Goal: Information Seeking & Learning: Check status

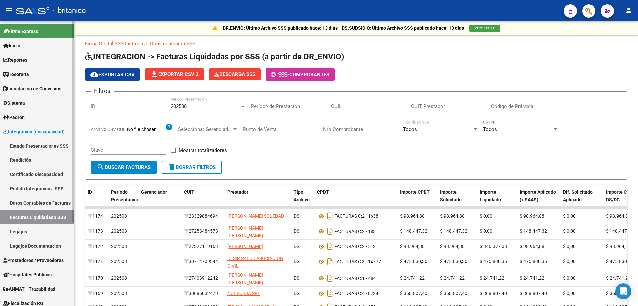
scroll to position [100, 0]
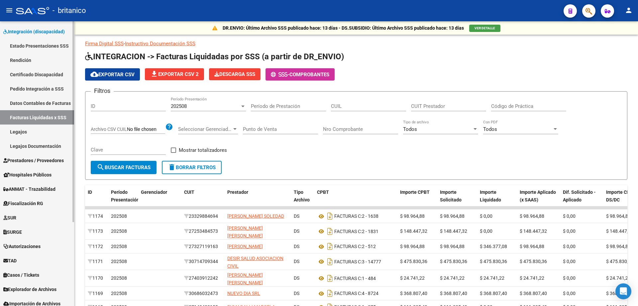
click at [25, 133] on link "Legajos" at bounding box center [37, 131] width 74 height 14
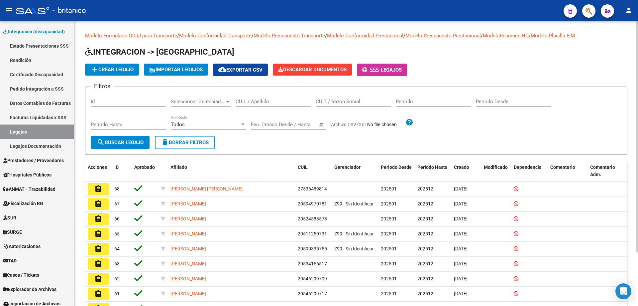
click at [269, 98] on div "CUIL / Apellido" at bounding box center [273, 99] width 75 height 14
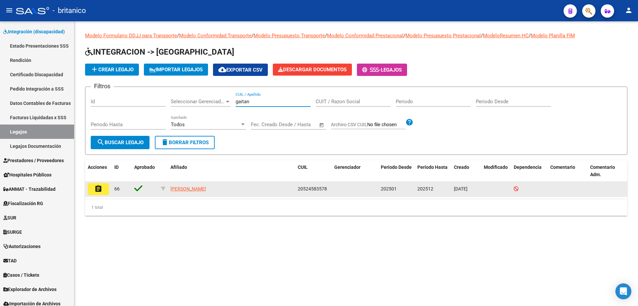
type input "gaitan"
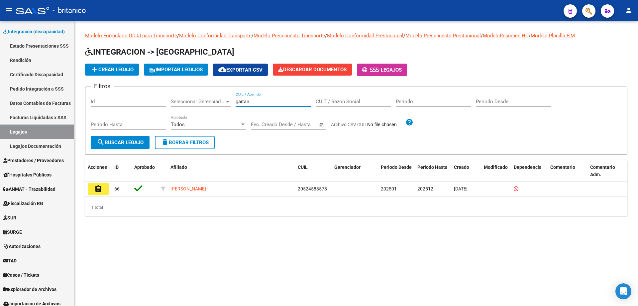
click at [100, 184] on button "assignment" at bounding box center [98, 189] width 21 height 12
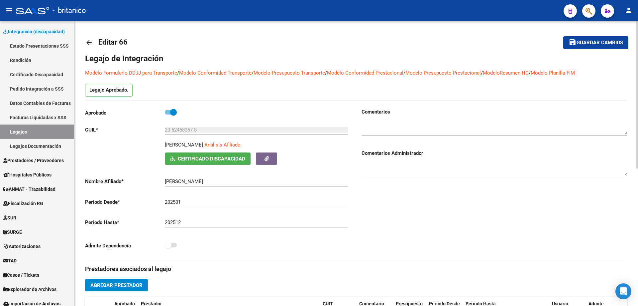
click at [85, 41] on mat-icon "arrow_back" at bounding box center [89, 43] width 8 height 8
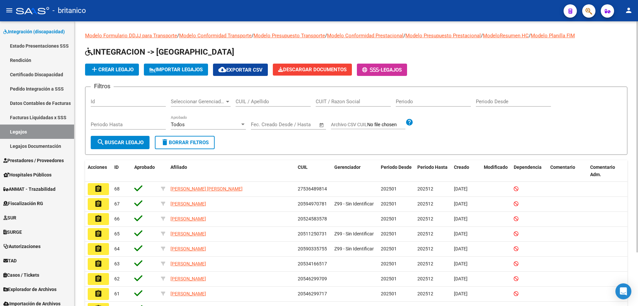
click at [262, 98] on div "CUIL / Apellido" at bounding box center [273, 99] width 75 height 14
type input "gaitan"
click at [126, 139] on span "search Buscar Legajo" at bounding box center [120, 142] width 47 height 6
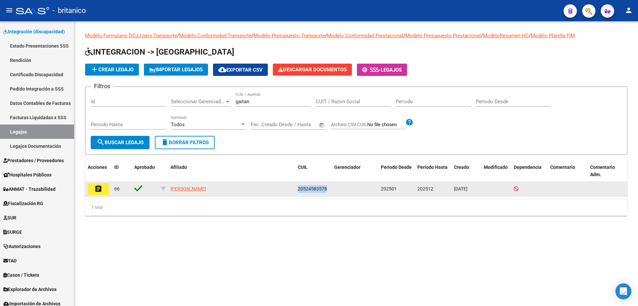
drag, startPoint x: 298, startPoint y: 189, endPoint x: 327, endPoint y: 189, distance: 28.6
click at [327, 189] on div "20524583578" at bounding box center [313, 189] width 31 height 8
copy span "20524583578"
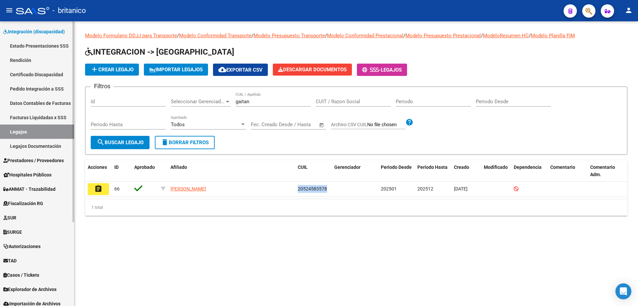
click at [48, 159] on span "Prestadores / Proveedores" at bounding box center [33, 160] width 61 height 7
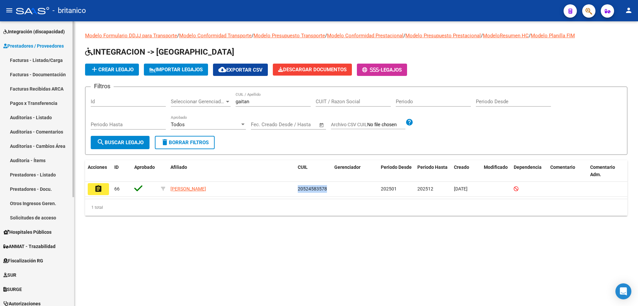
click at [49, 57] on link "Facturas - Listado/Carga" at bounding box center [37, 60] width 74 height 14
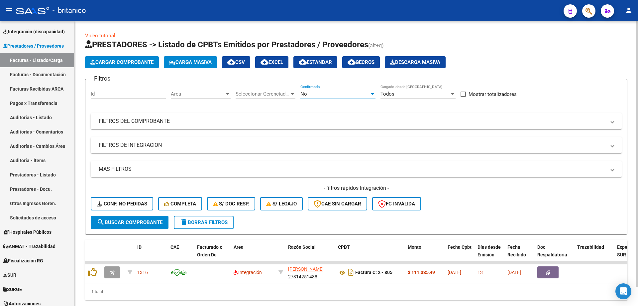
click at [369, 94] on div "No" at bounding box center [335, 94] width 69 height 6
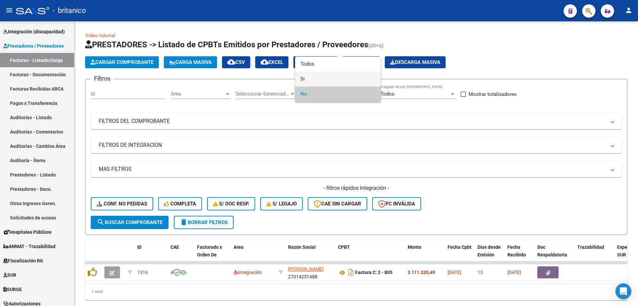
click at [312, 79] on span "Si" at bounding box center [338, 78] width 75 height 15
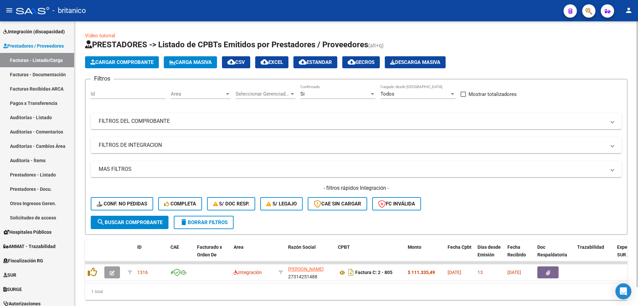
click at [148, 141] on mat-expansion-panel-header "FILTROS DE INTEGRACION" at bounding box center [356, 145] width 531 height 16
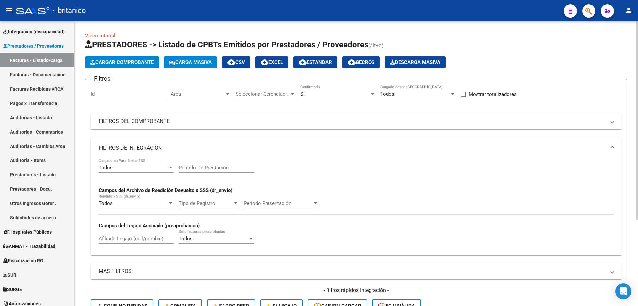
click at [119, 234] on div "Afiliado Legajo (cuil/nombre)" at bounding box center [136, 236] width 75 height 14
drag, startPoint x: 119, startPoint y: 234, endPoint x: 107, endPoint y: 237, distance: 12.3
paste input "20524583578"
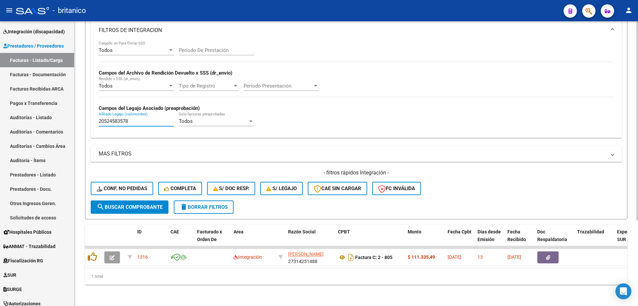
scroll to position [122, 0]
type input "20524583578"
click at [150, 204] on span "search Buscar Comprobante" at bounding box center [130, 207] width 66 height 6
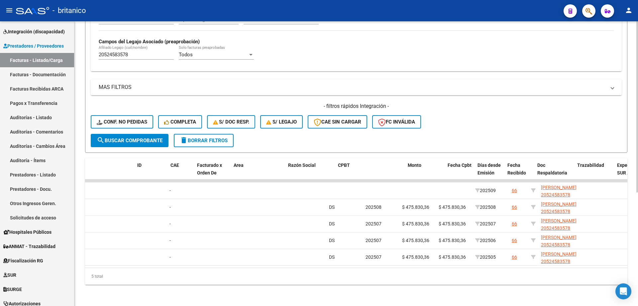
scroll to position [0, 0]
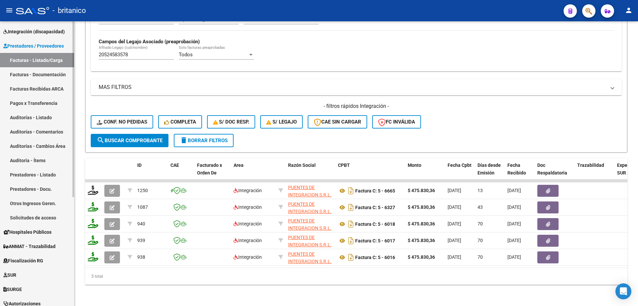
click at [41, 31] on span "Integración (discapacidad)" at bounding box center [34, 31] width 62 height 7
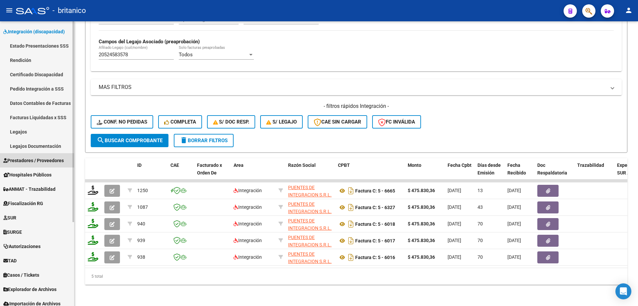
click at [23, 157] on span "Prestadores / Proveedores" at bounding box center [33, 160] width 61 height 7
